Goal: Complete application form: Complete application form

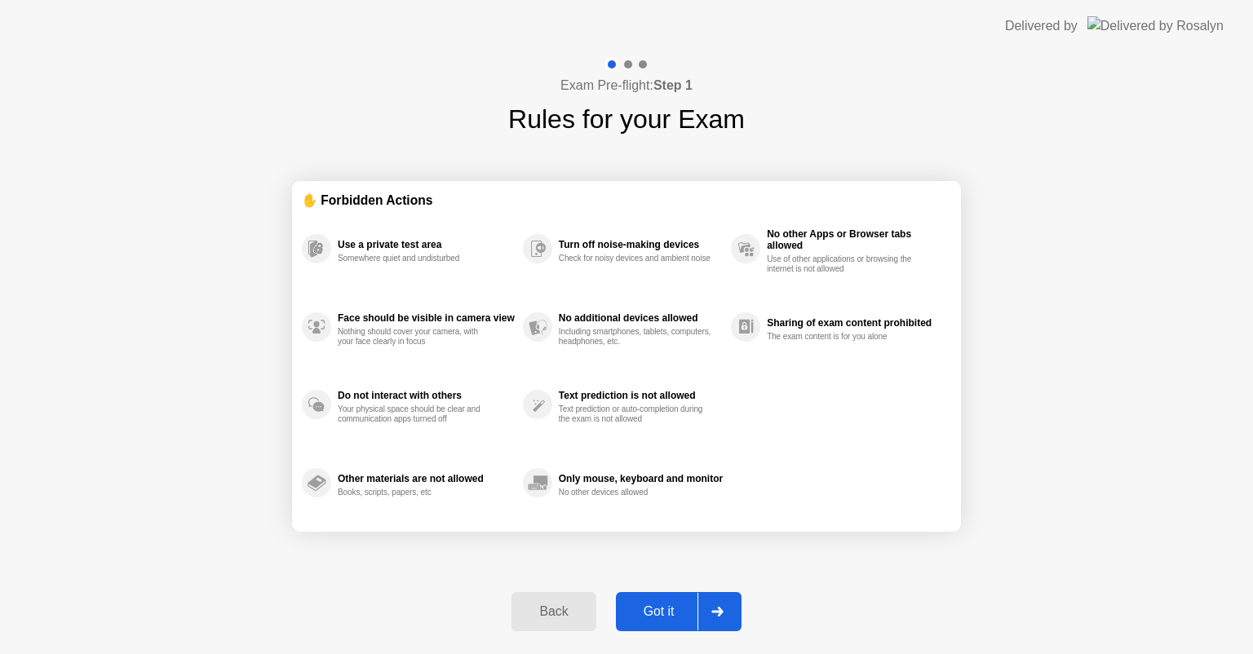
click at [664, 617] on div "Got it" at bounding box center [659, 611] width 77 height 15
select select "**********"
select select "*******"
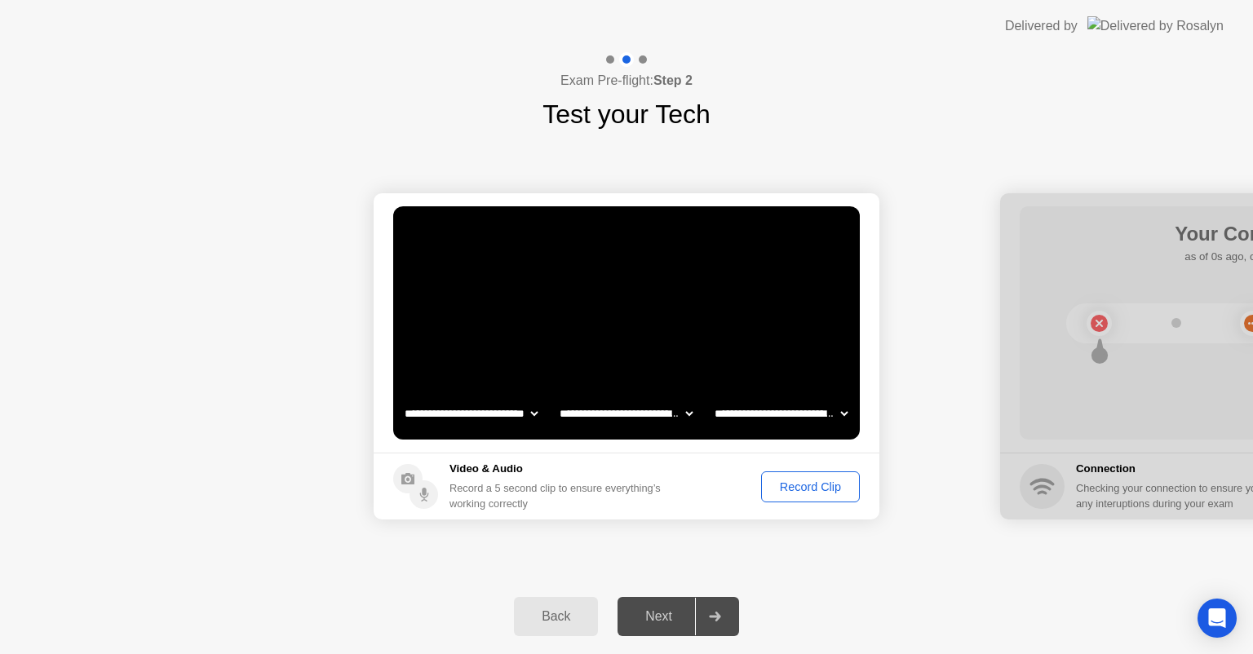
click at [786, 485] on div "Record Clip" at bounding box center [810, 486] width 87 height 13
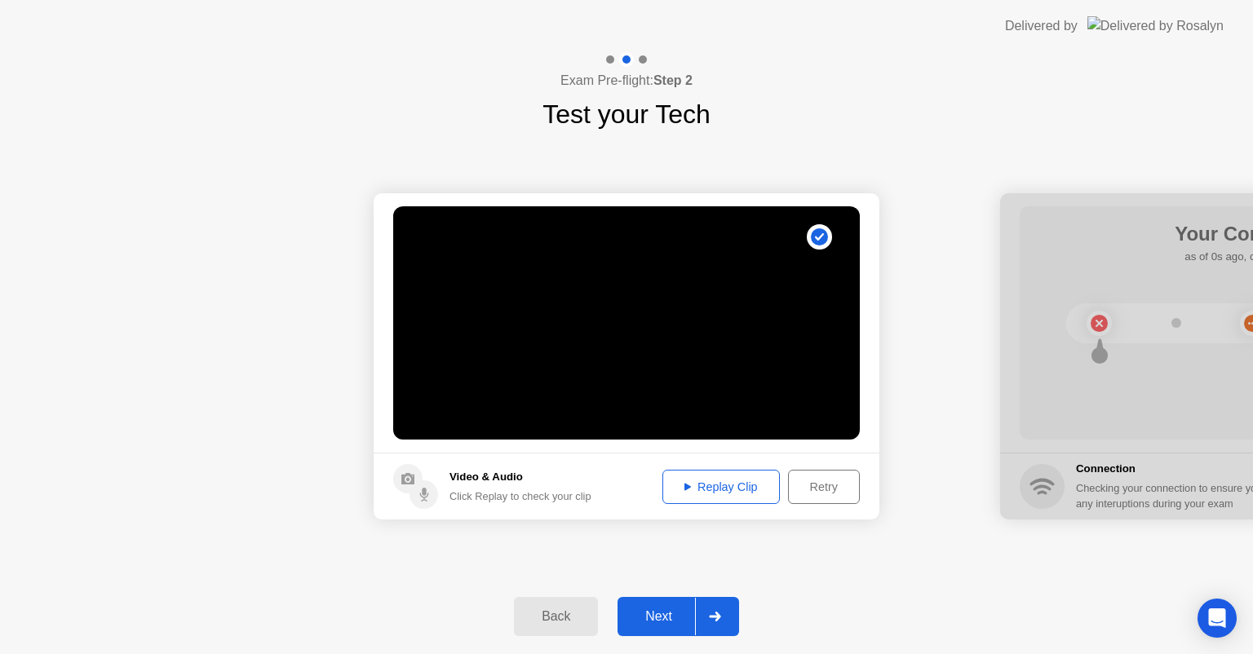
click at [660, 623] on div "Next" at bounding box center [658, 616] width 73 height 15
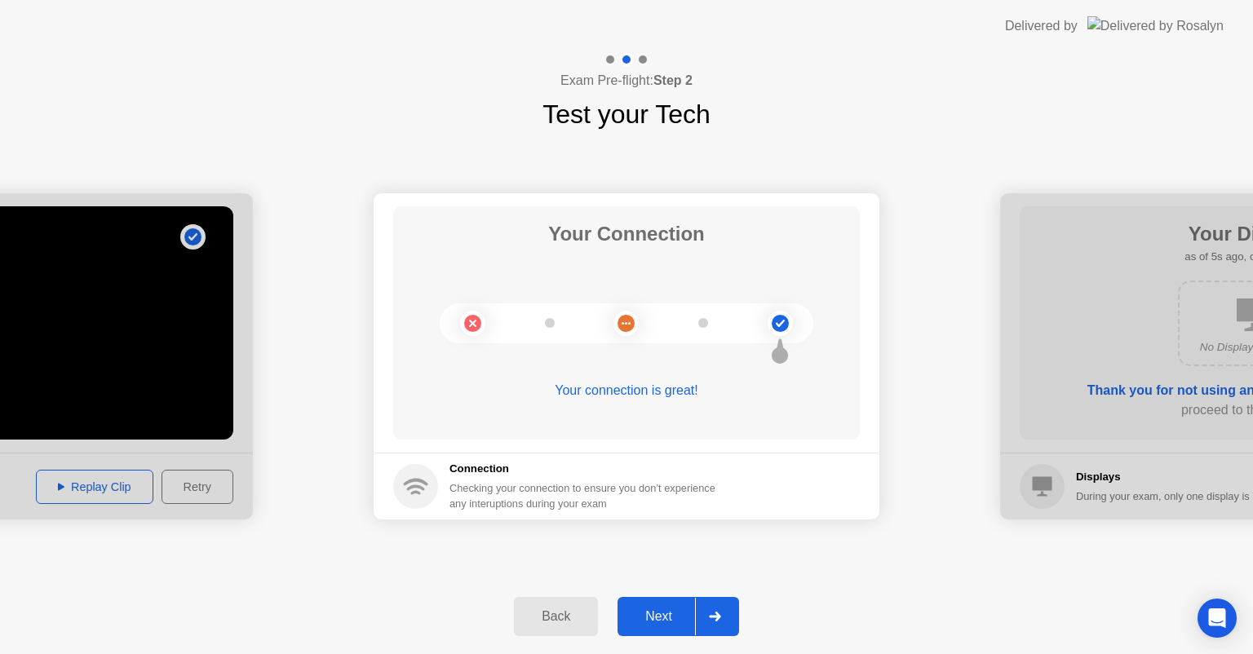
click at [454, 479] on div "Connection Checking your connection to ensure you don’t experience any interupt…" at bounding box center [587, 486] width 276 height 51
click at [642, 617] on div "Next" at bounding box center [658, 616] width 73 height 15
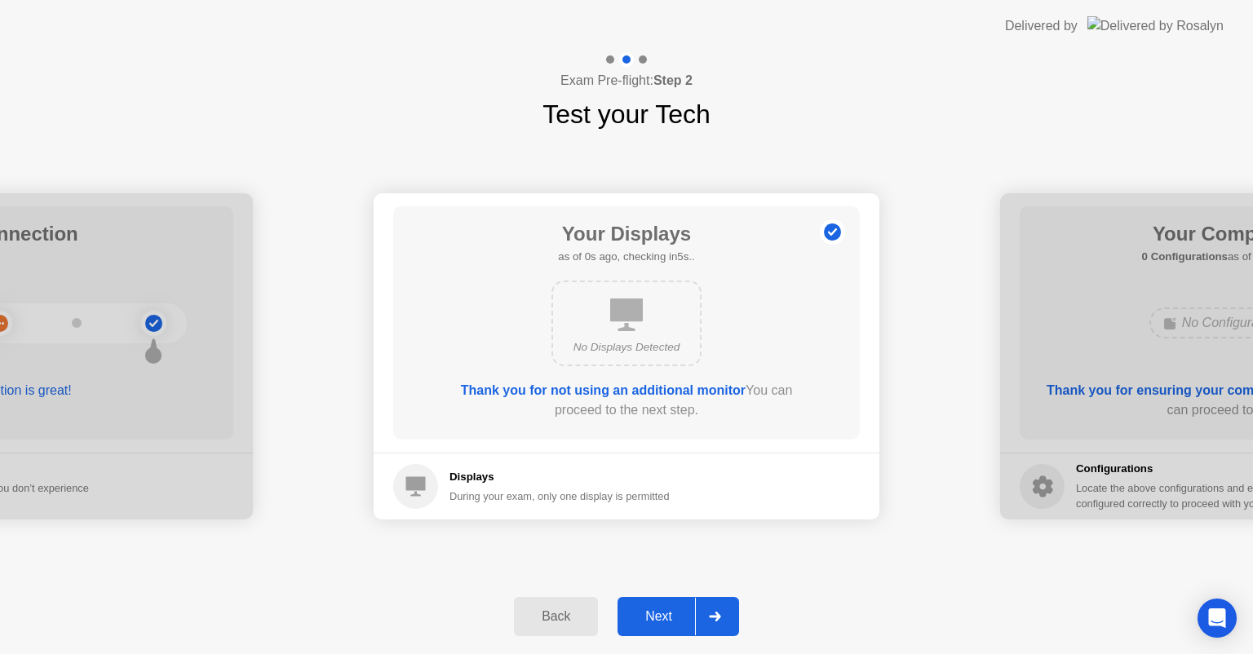
click at [657, 615] on div "Next" at bounding box center [658, 616] width 73 height 15
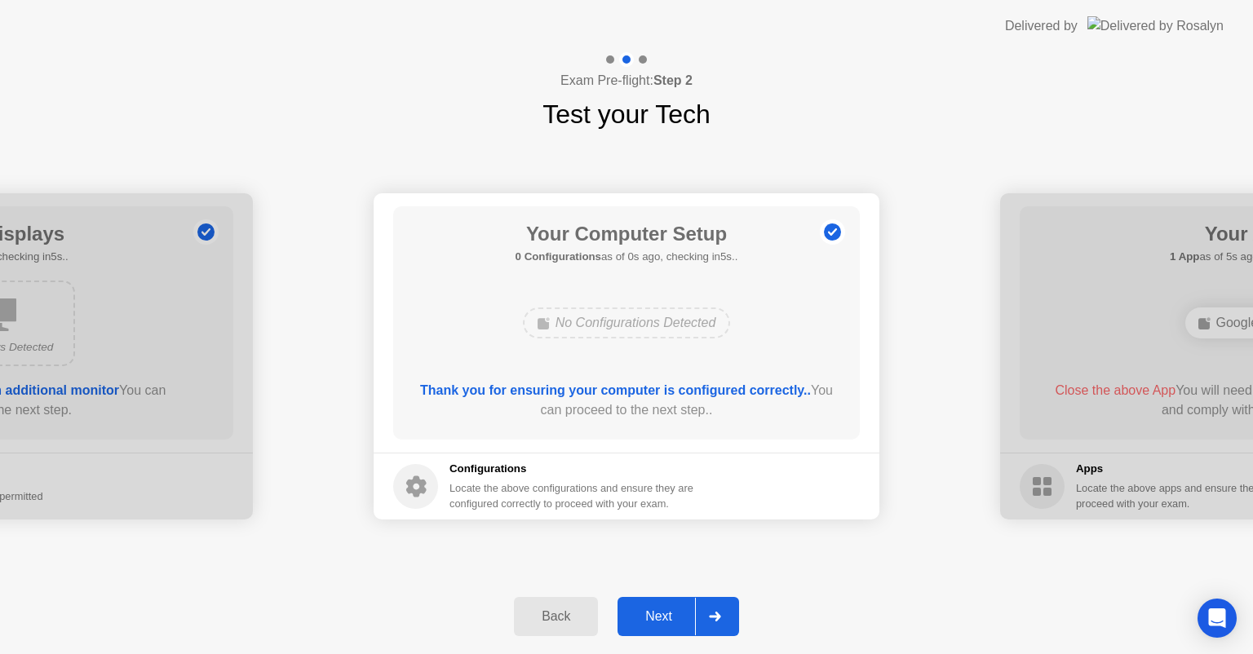
click at [644, 615] on div "Next" at bounding box center [658, 616] width 73 height 15
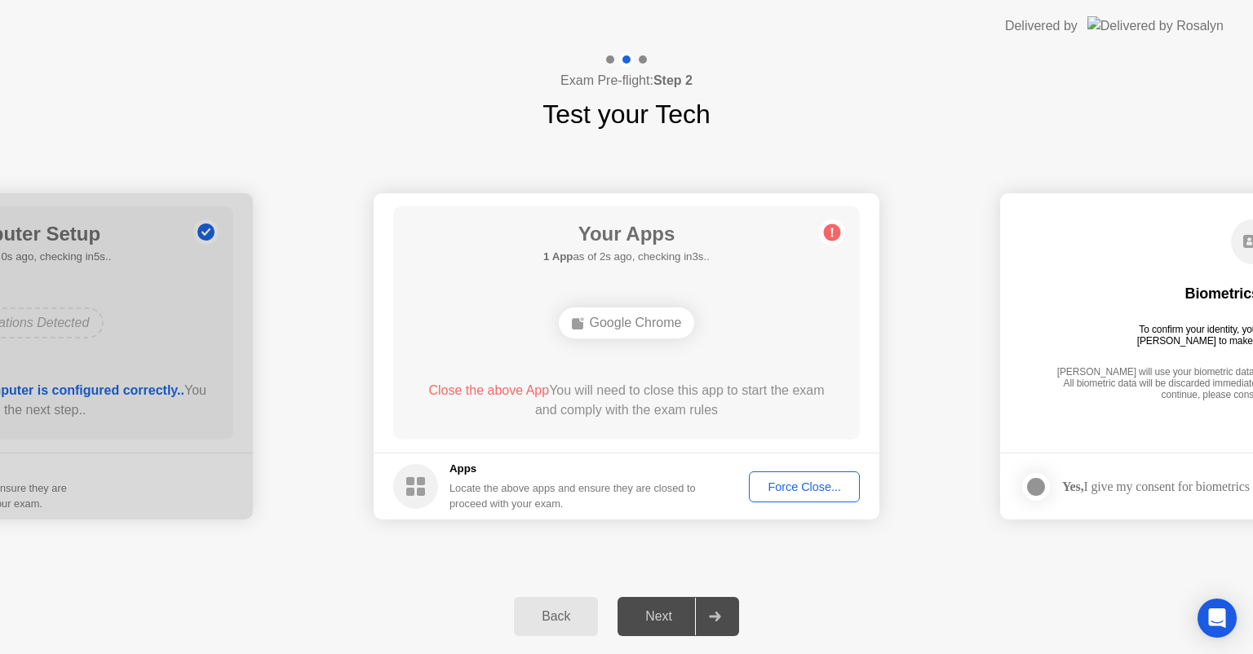
click at [790, 489] on div "Force Close..." at bounding box center [805, 486] width 100 height 13
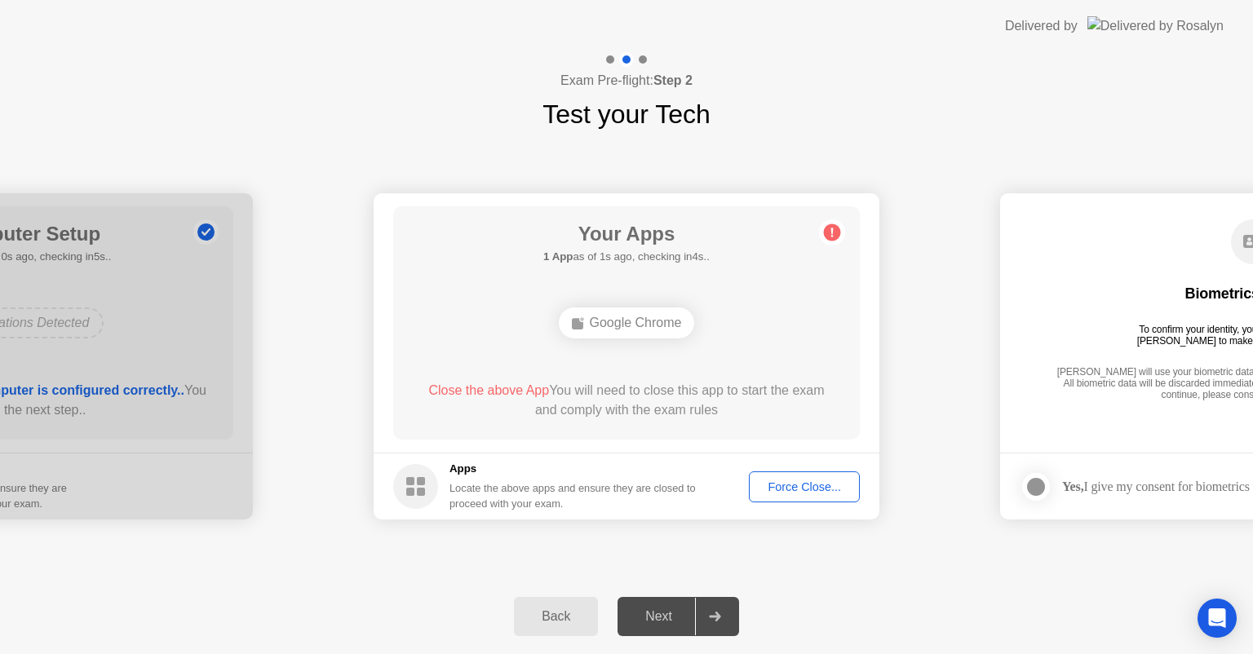
click at [790, 486] on div "Force Close..." at bounding box center [805, 486] width 100 height 13
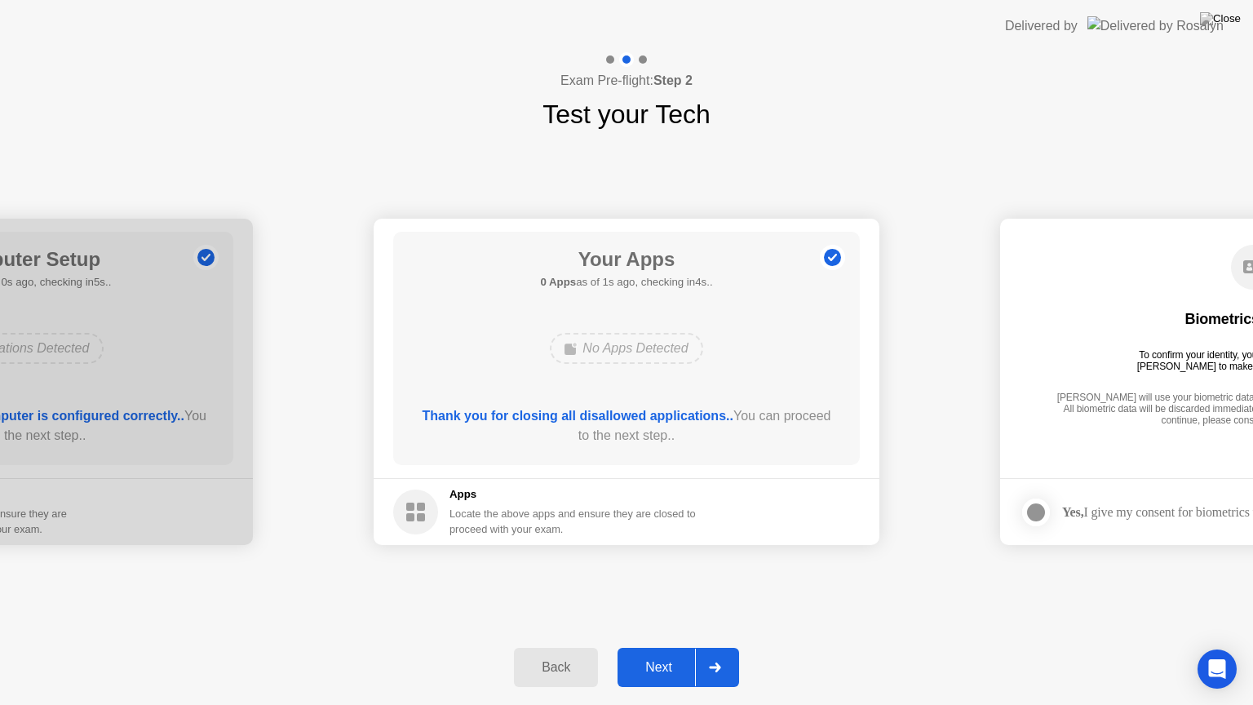
click at [662, 653] on div "Next" at bounding box center [658, 667] width 73 height 15
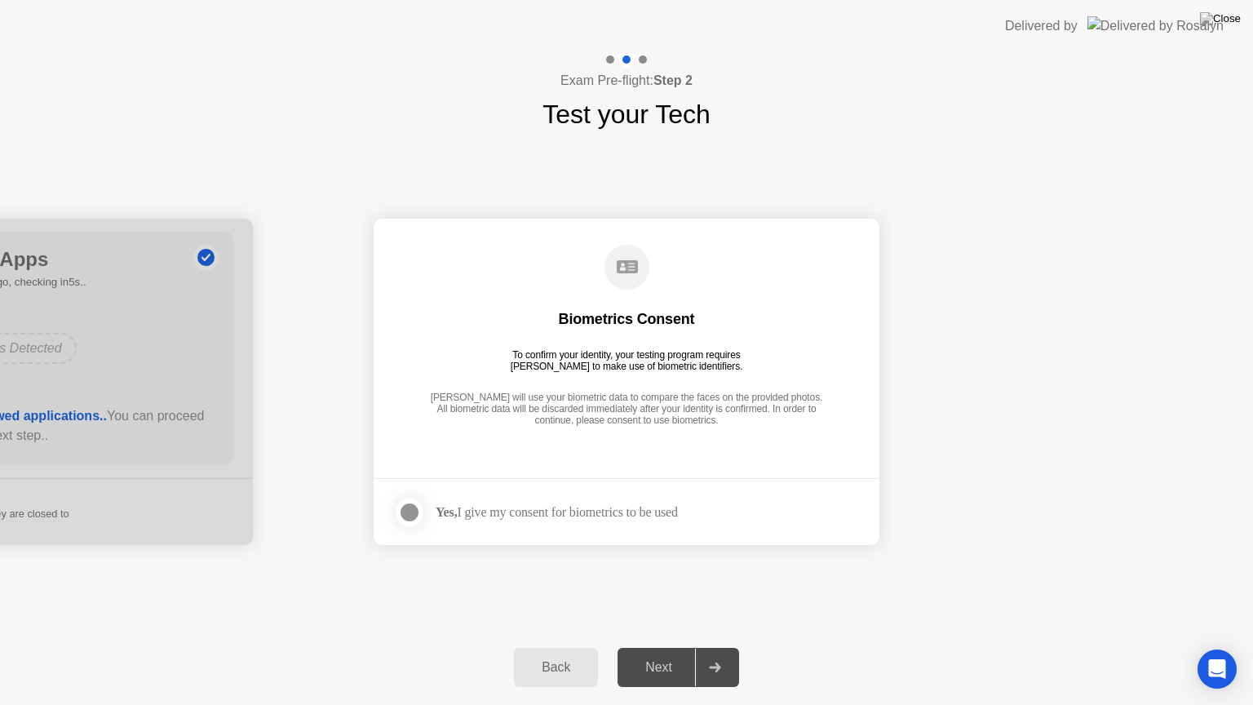
click at [419, 512] on div at bounding box center [410, 512] width 20 height 20
click at [666, 653] on div "Next" at bounding box center [658, 667] width 73 height 15
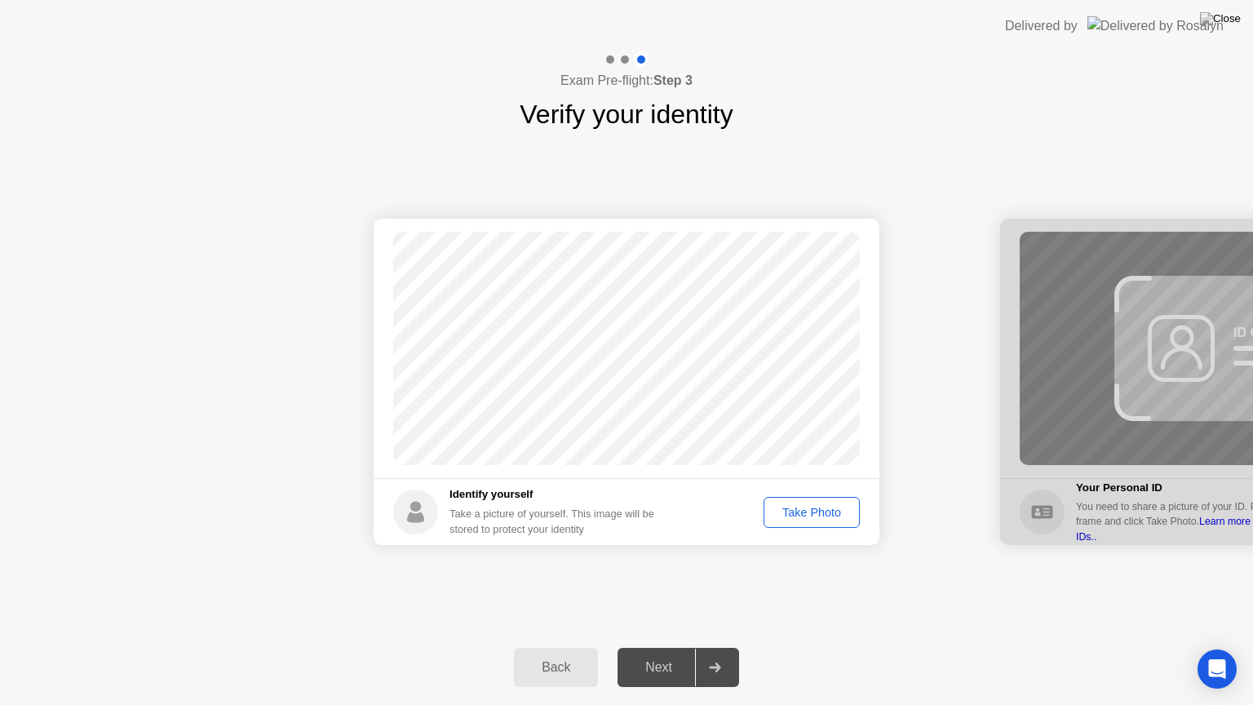
click at [799, 511] on div "Take Photo" at bounding box center [811, 512] width 85 height 13
click at [666, 653] on div "Next" at bounding box center [658, 667] width 73 height 15
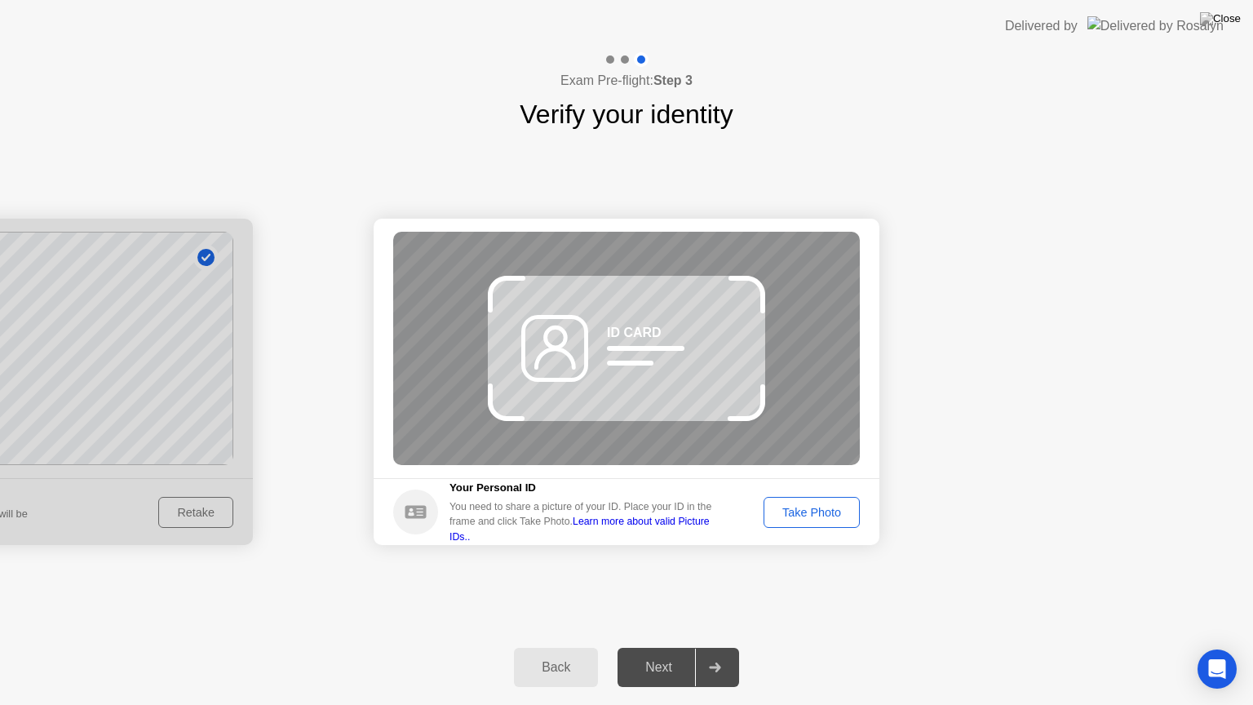
click at [790, 508] on div "Take Photo" at bounding box center [811, 512] width 85 height 13
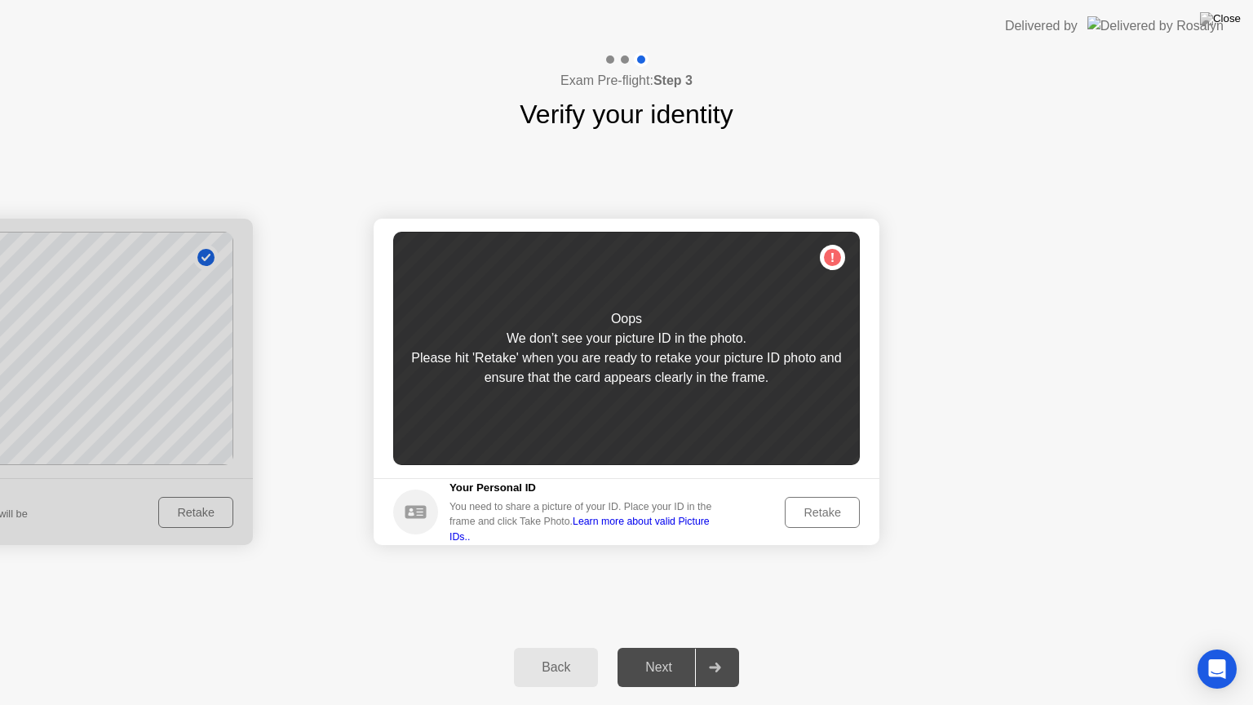
click at [662, 653] on div "Next" at bounding box center [658, 667] width 73 height 15
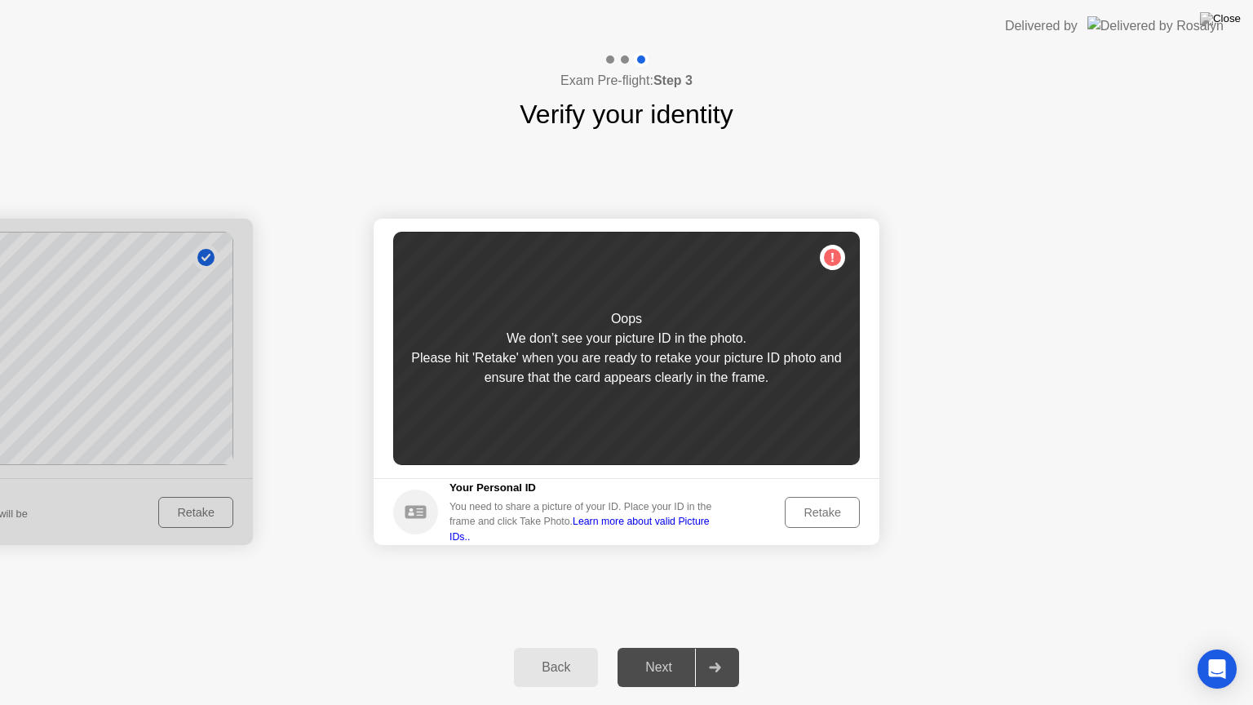
click at [662, 653] on div "Next" at bounding box center [658, 667] width 73 height 15
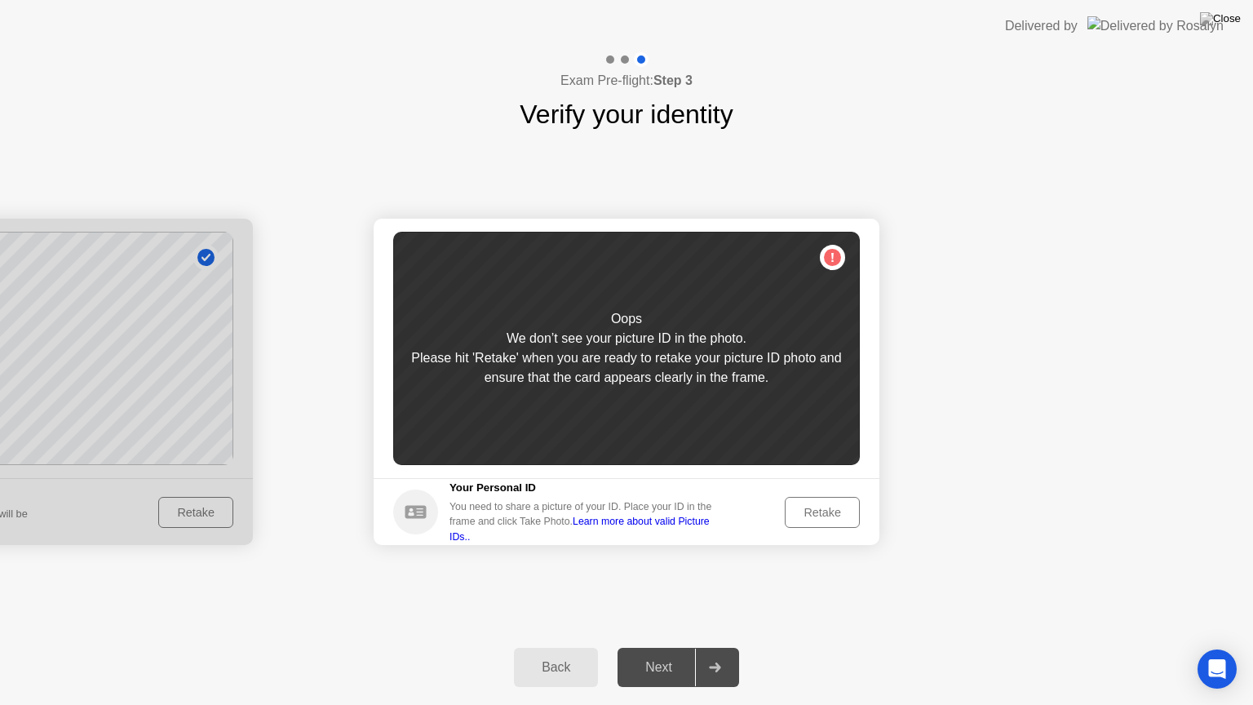
click at [662, 653] on div "Next" at bounding box center [658, 667] width 73 height 15
click at [671, 653] on div "Next" at bounding box center [658, 667] width 73 height 15
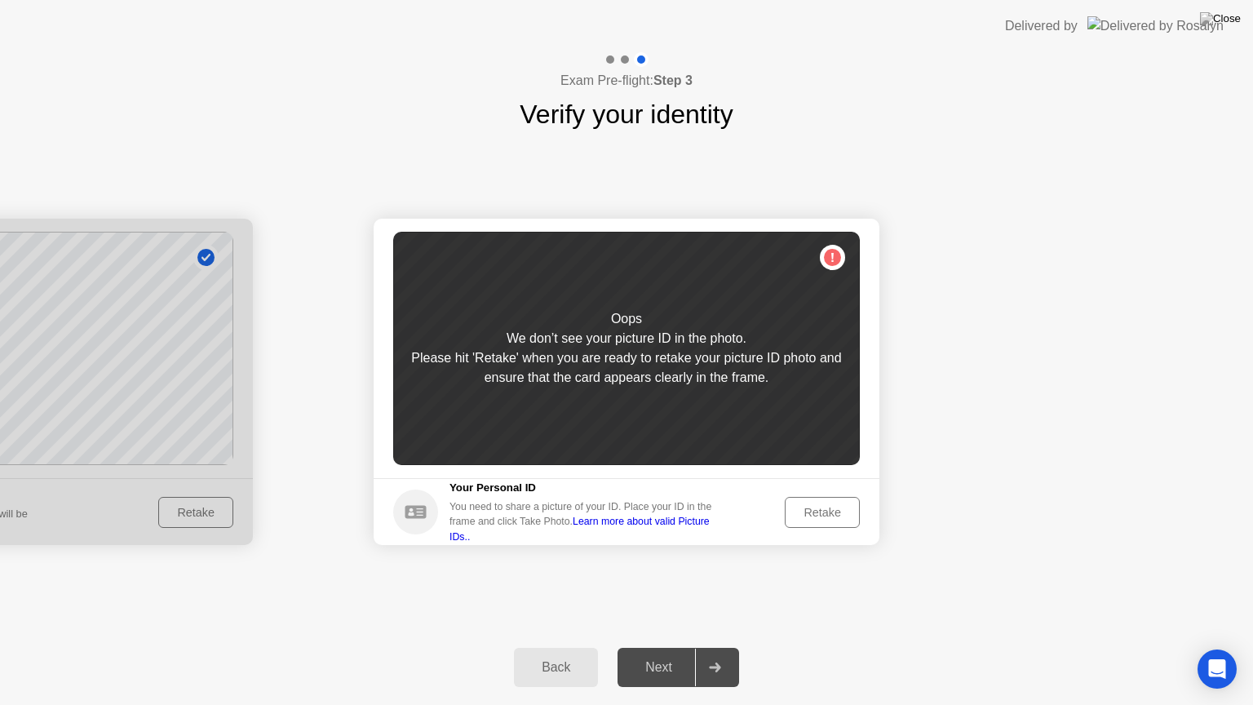
click at [828, 510] on div "Retake" at bounding box center [822, 512] width 64 height 13
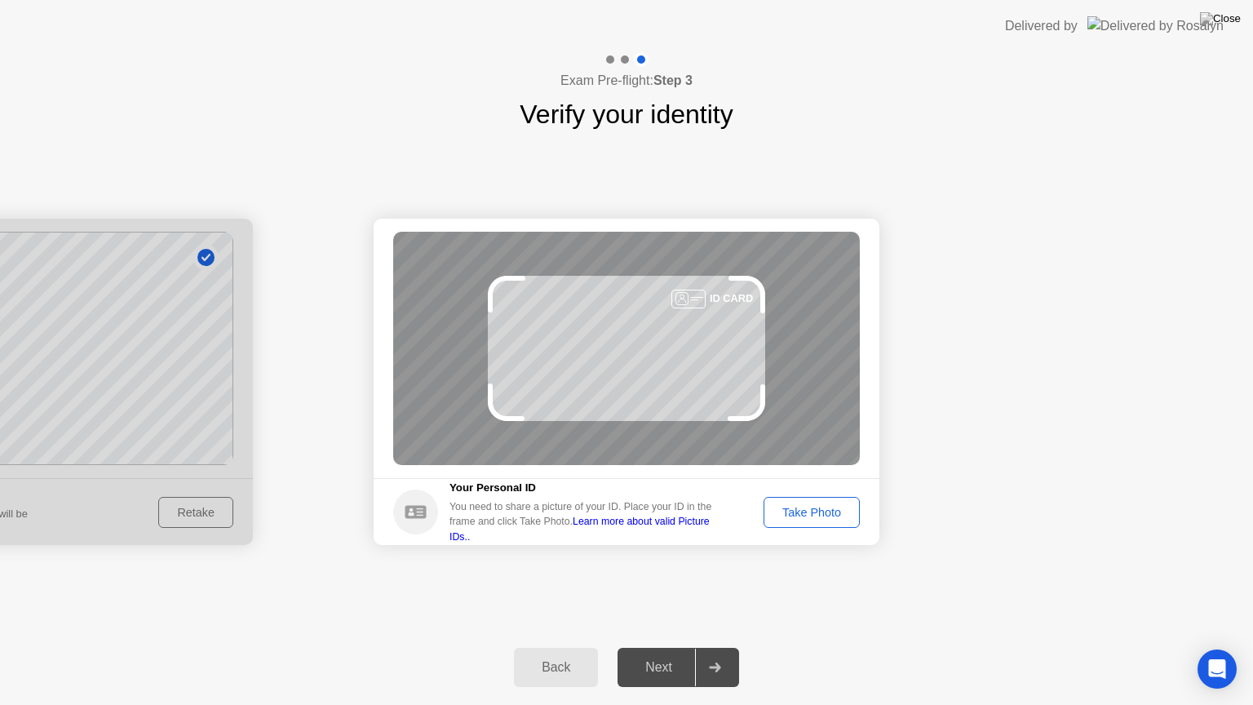
click at [790, 511] on div "Take Photo" at bounding box center [811, 512] width 85 height 13
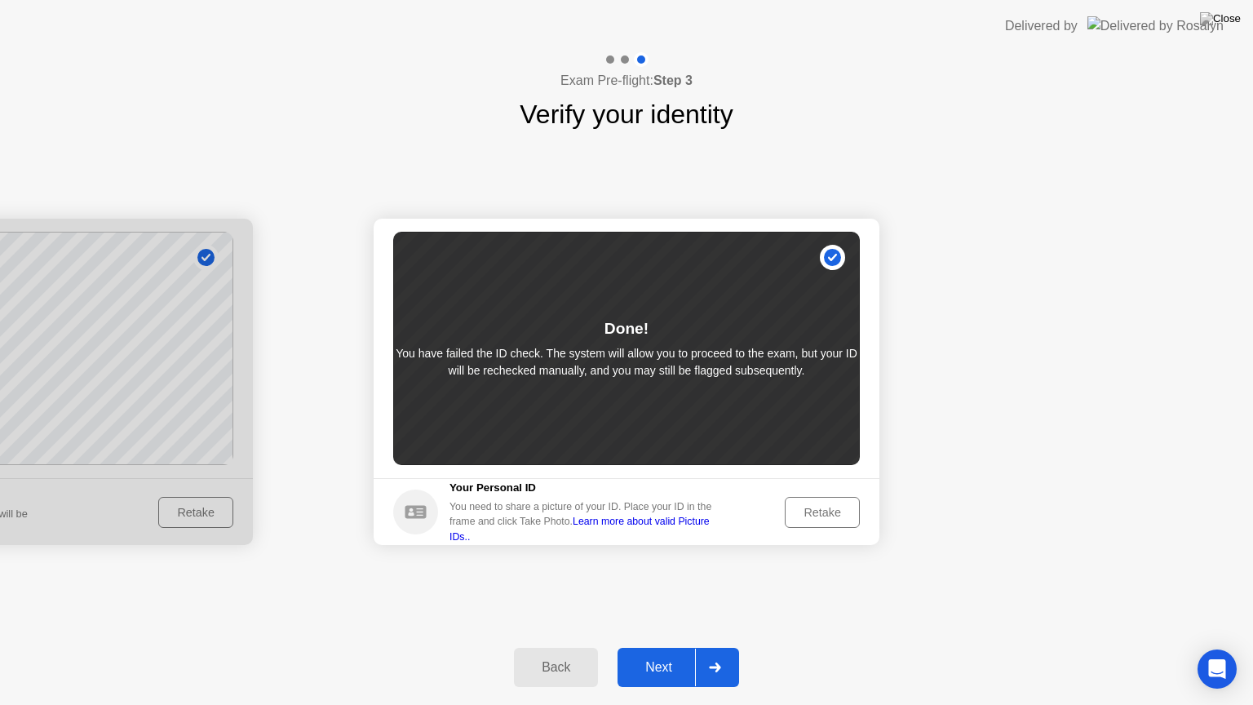
click at [569, 653] on div "Back" at bounding box center [556, 667] width 74 height 15
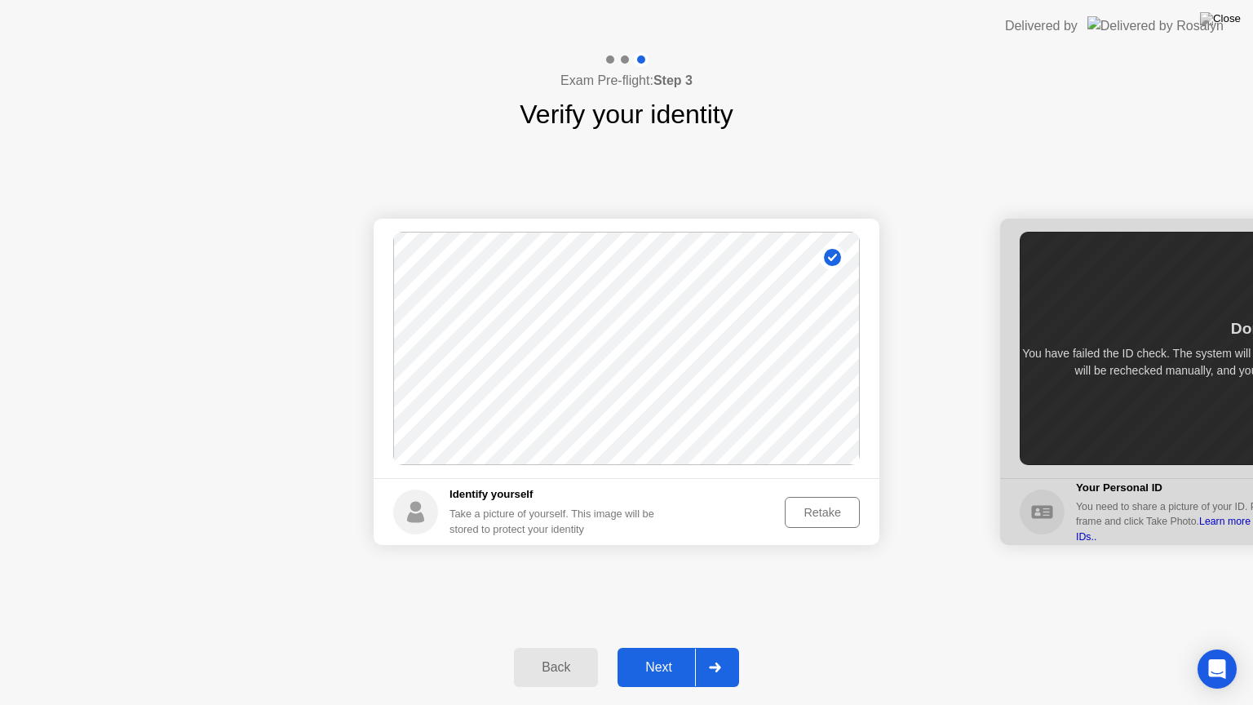
click at [569, 653] on div "Back" at bounding box center [556, 667] width 74 height 15
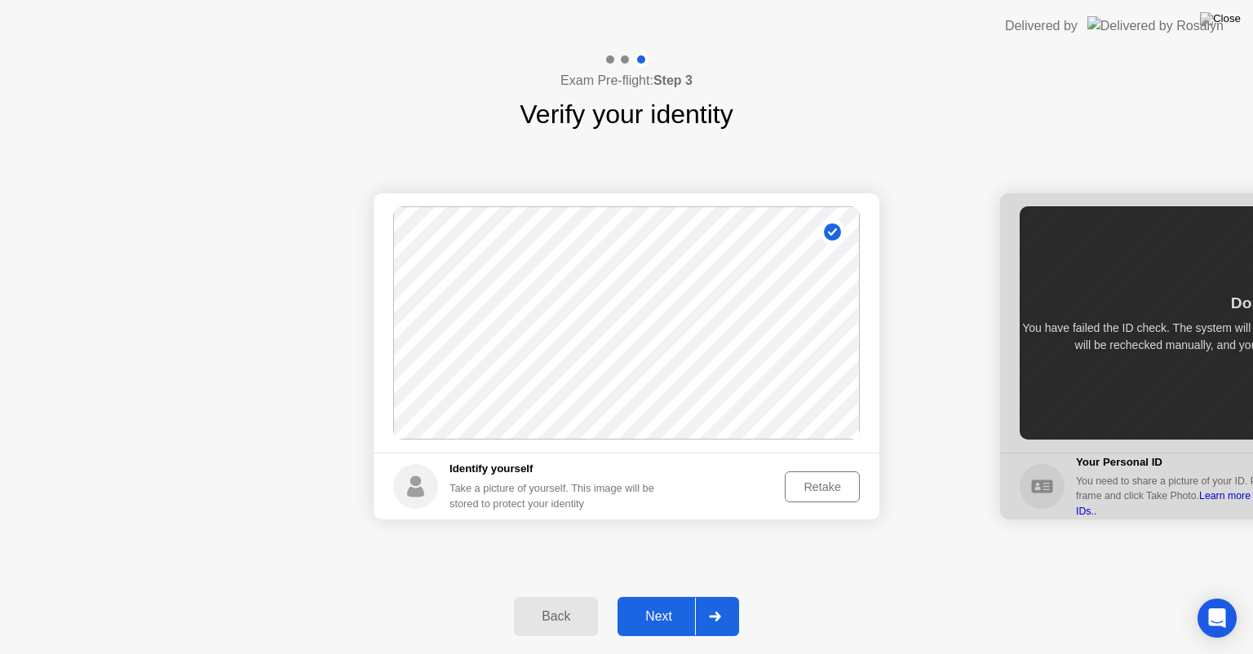
select select "**********"
select select "*******"
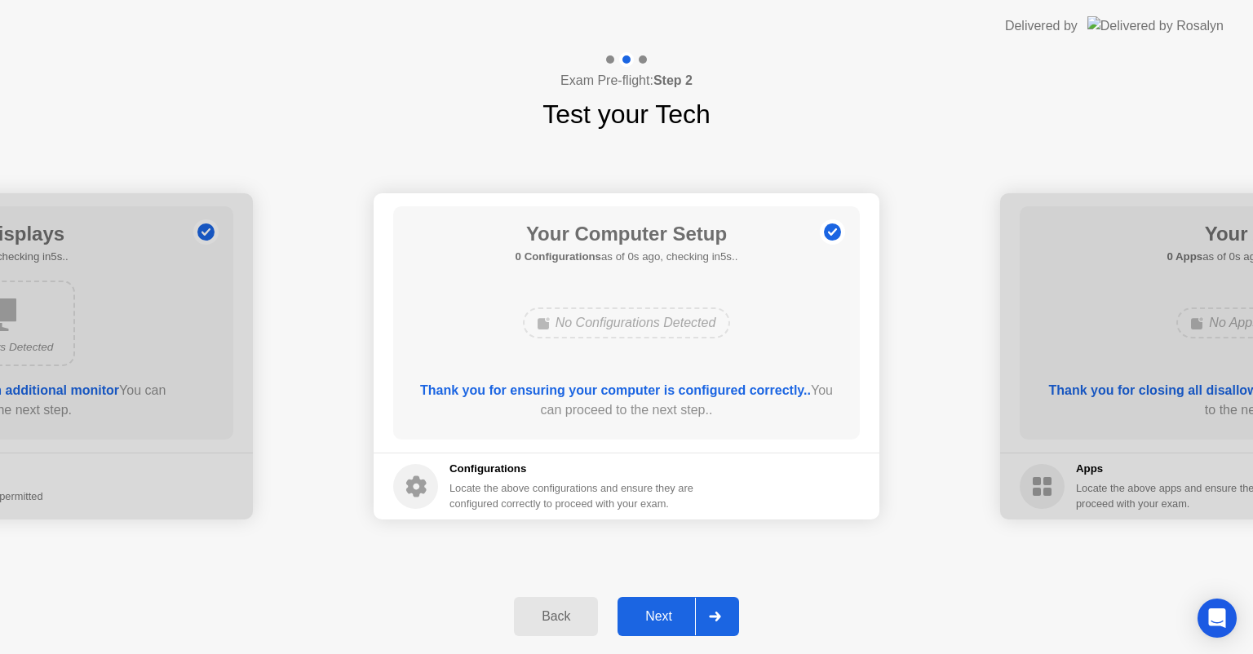
click at [549, 617] on div "Back" at bounding box center [556, 616] width 74 height 15
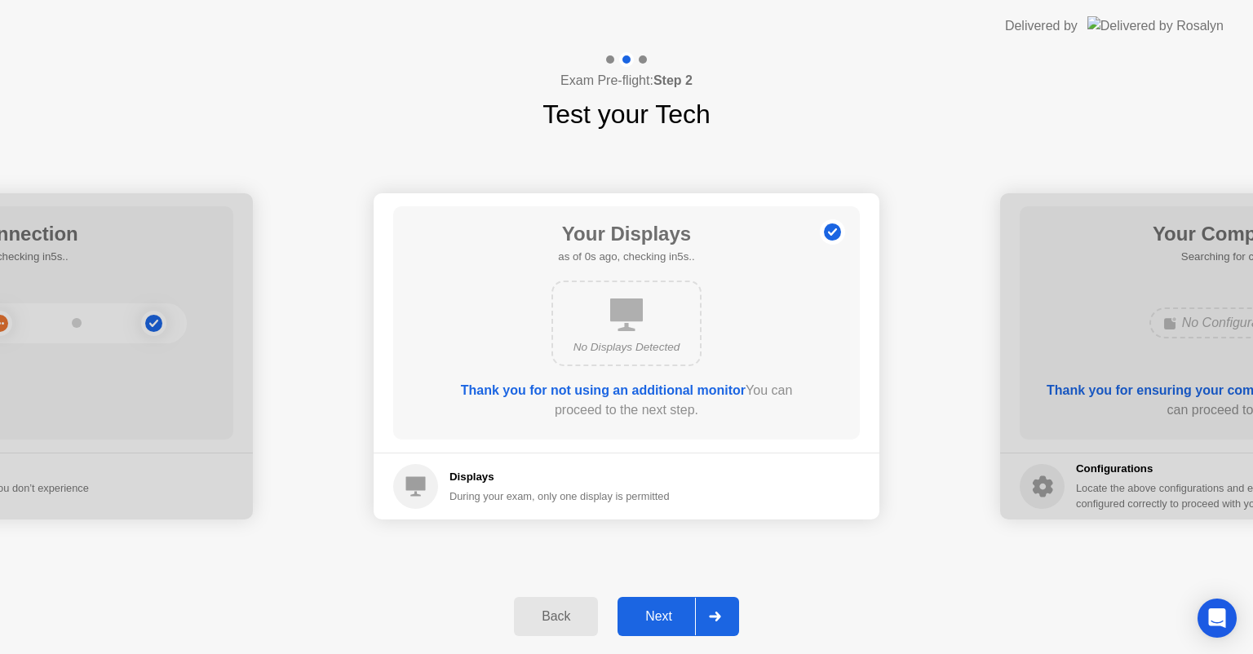
click at [549, 617] on div "Back" at bounding box center [556, 616] width 74 height 15
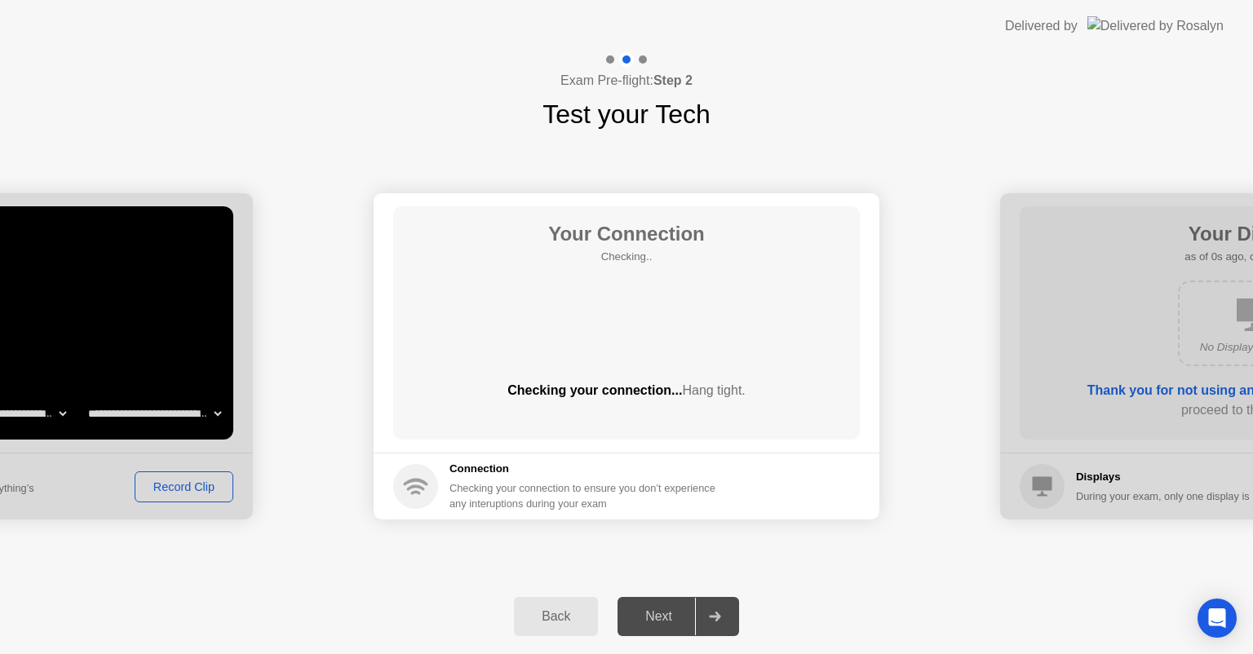
click at [549, 617] on div "Back" at bounding box center [556, 616] width 74 height 15
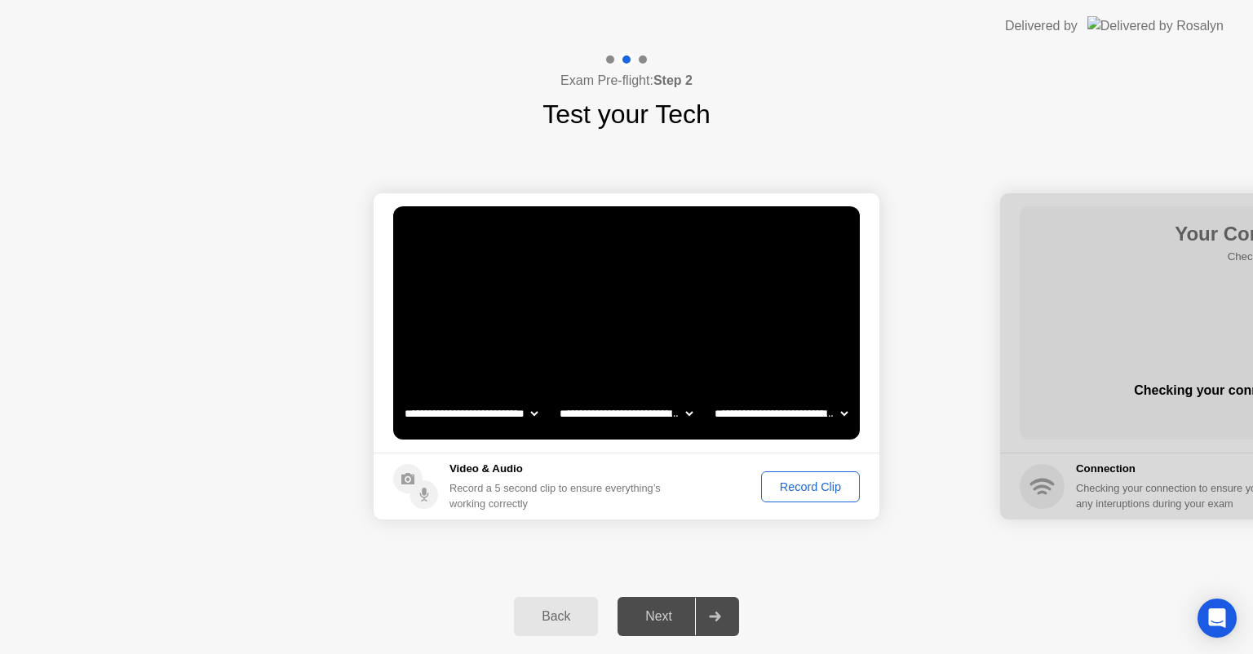
click at [549, 617] on div "Back" at bounding box center [556, 616] width 74 height 15
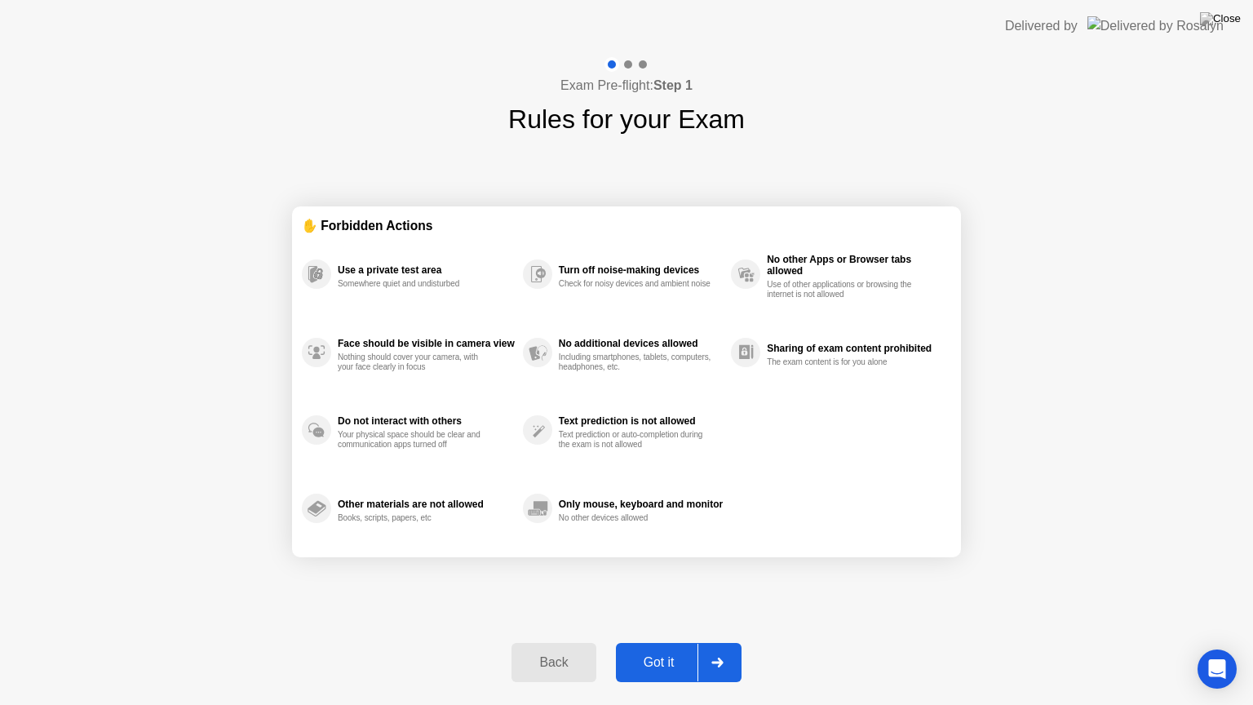
click at [542, 653] on div "Back" at bounding box center [553, 662] width 74 height 15
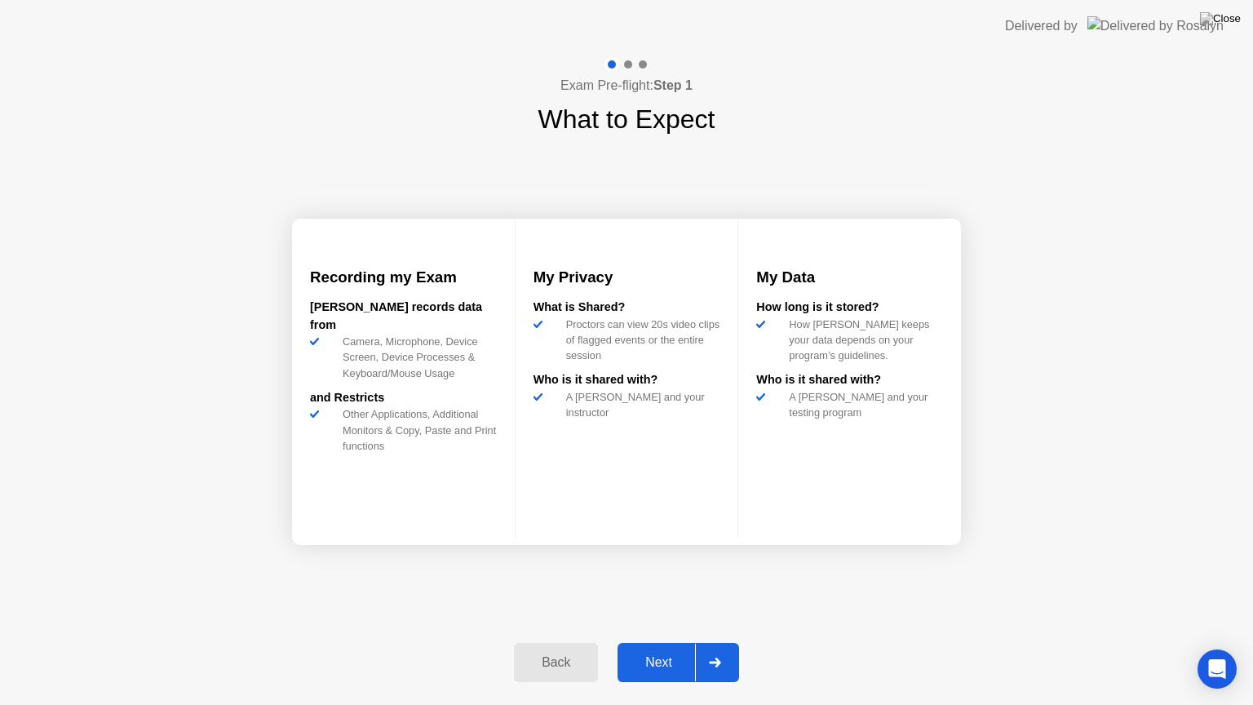
click at [542, 653] on div "Back" at bounding box center [556, 662] width 74 height 15
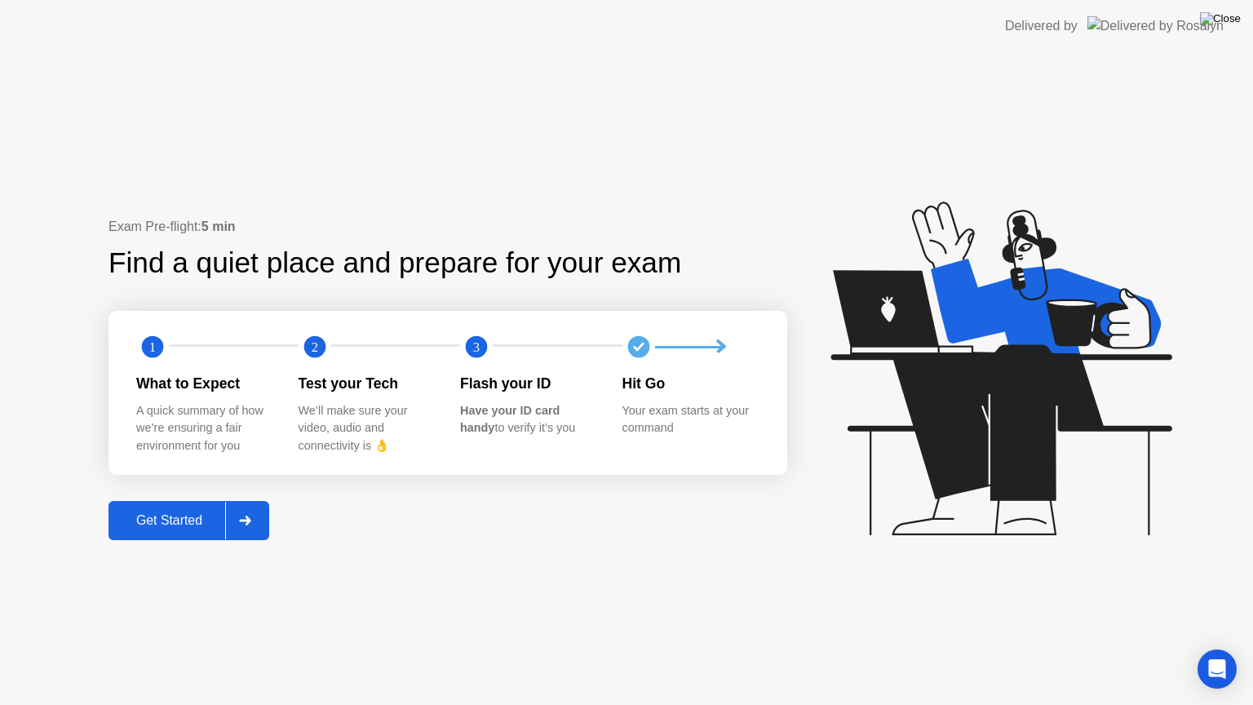
click at [1230, 20] on img at bounding box center [1220, 18] width 41 height 13
